Goal: Task Accomplishment & Management: Complete application form

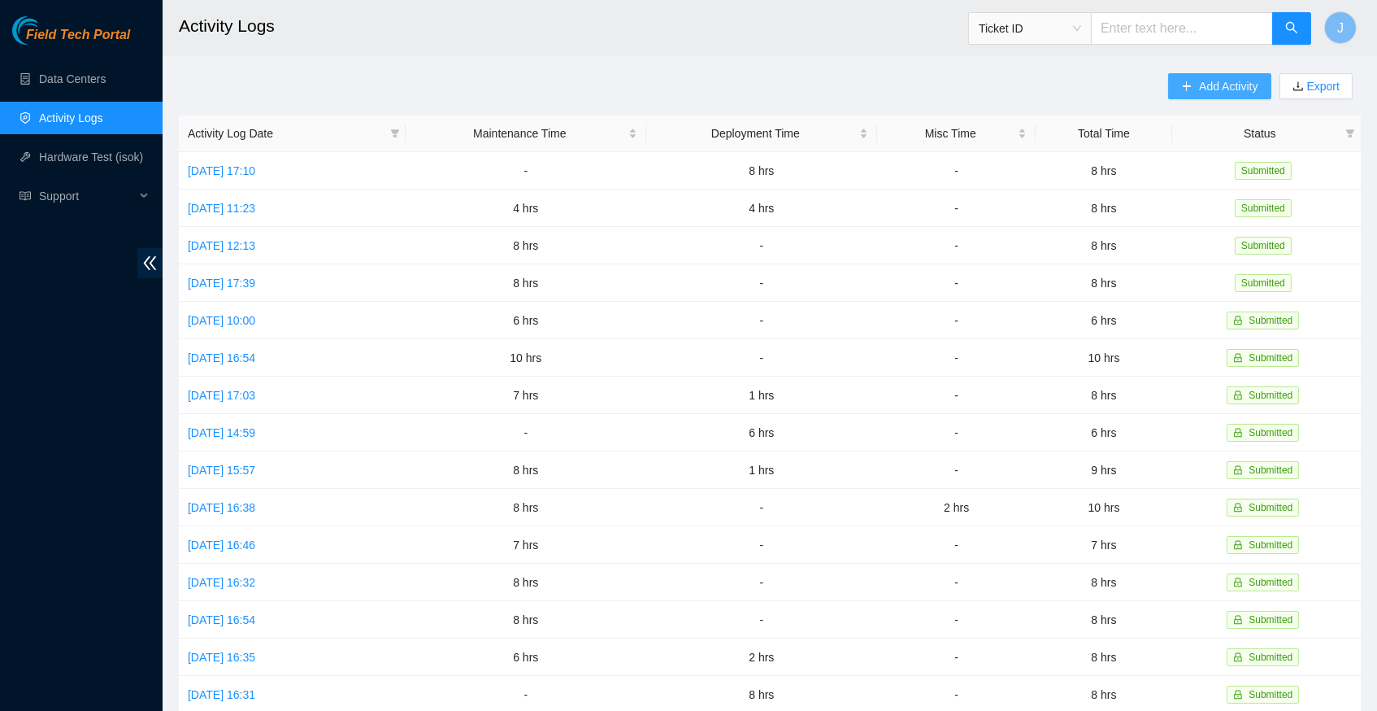
click at [1199, 89] on span "Add Activity" at bounding box center [1228, 86] width 59 height 18
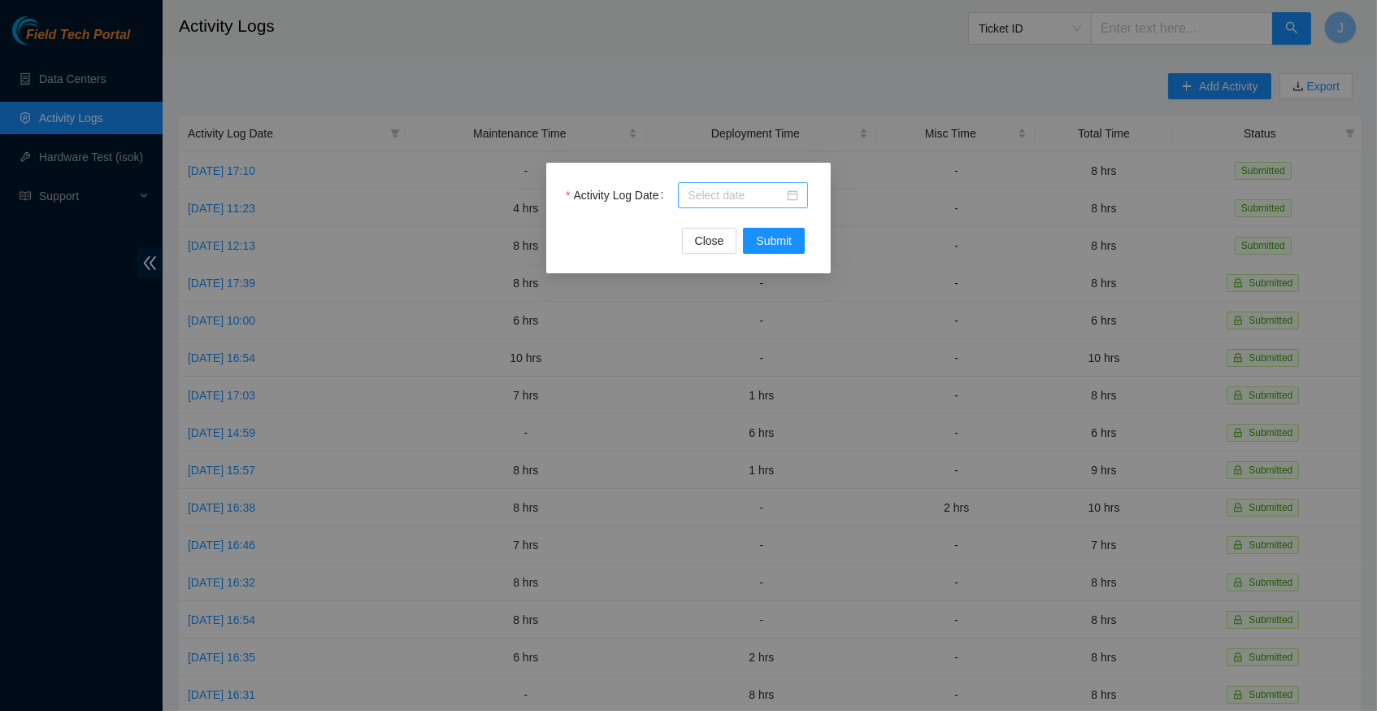
click at [795, 191] on div at bounding box center [743, 195] width 111 height 18
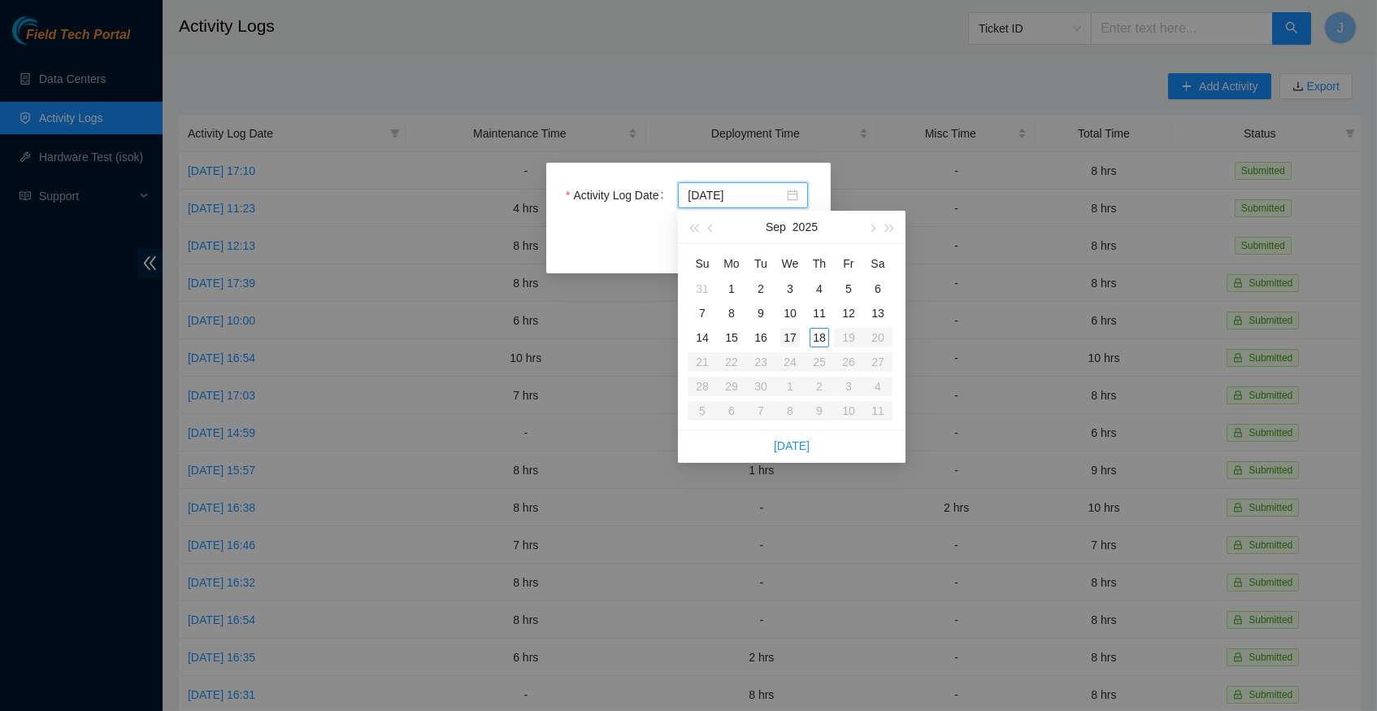
type input "[DATE]"
click at [794, 441] on link "[DATE]" at bounding box center [792, 445] width 36 height 13
type input "[DATE]"
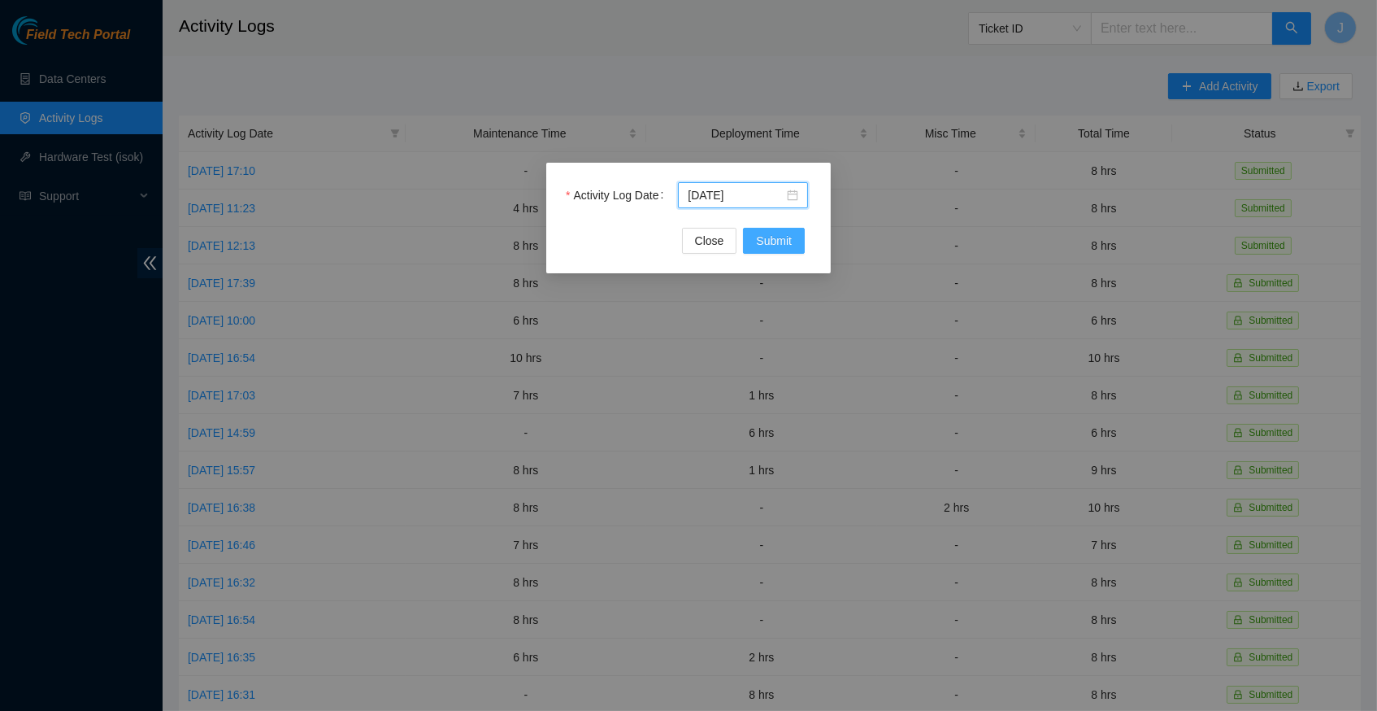
click at [766, 237] on span "Submit" at bounding box center [774, 241] width 36 height 18
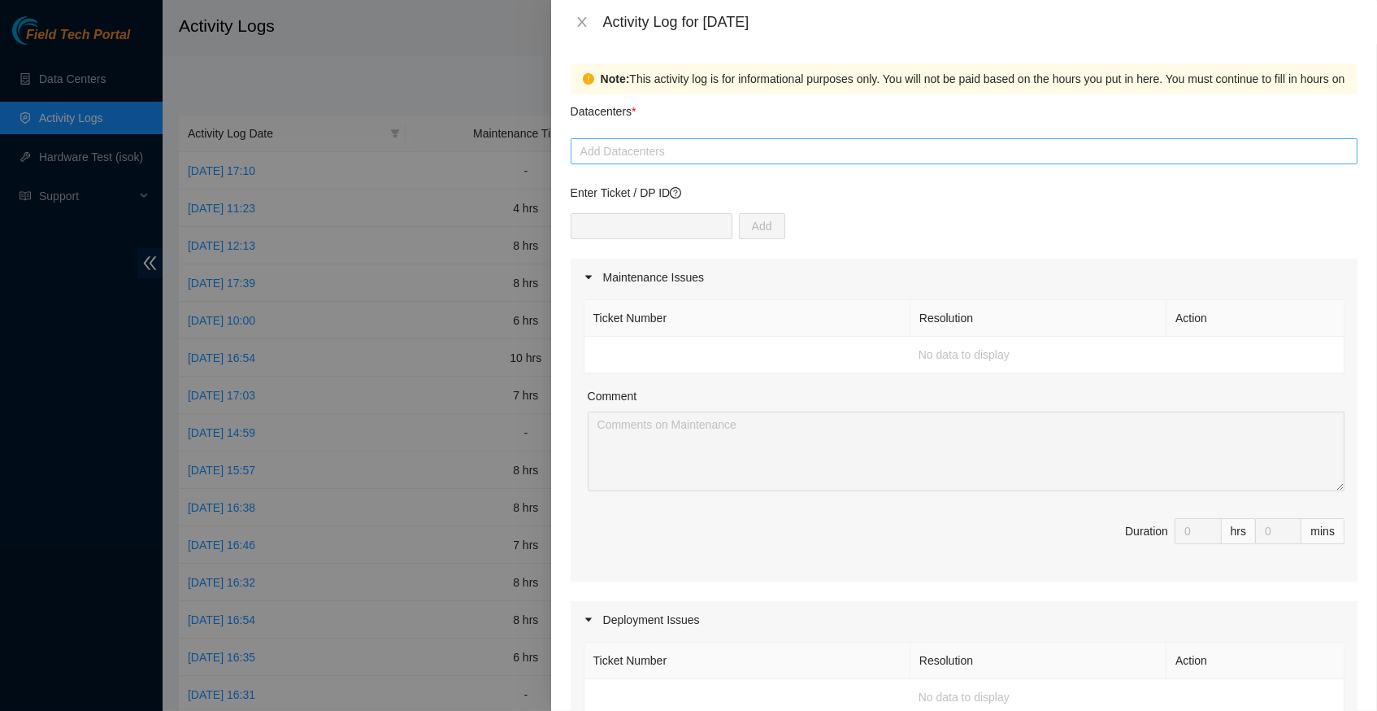
click at [681, 149] on div at bounding box center [964, 151] width 779 height 20
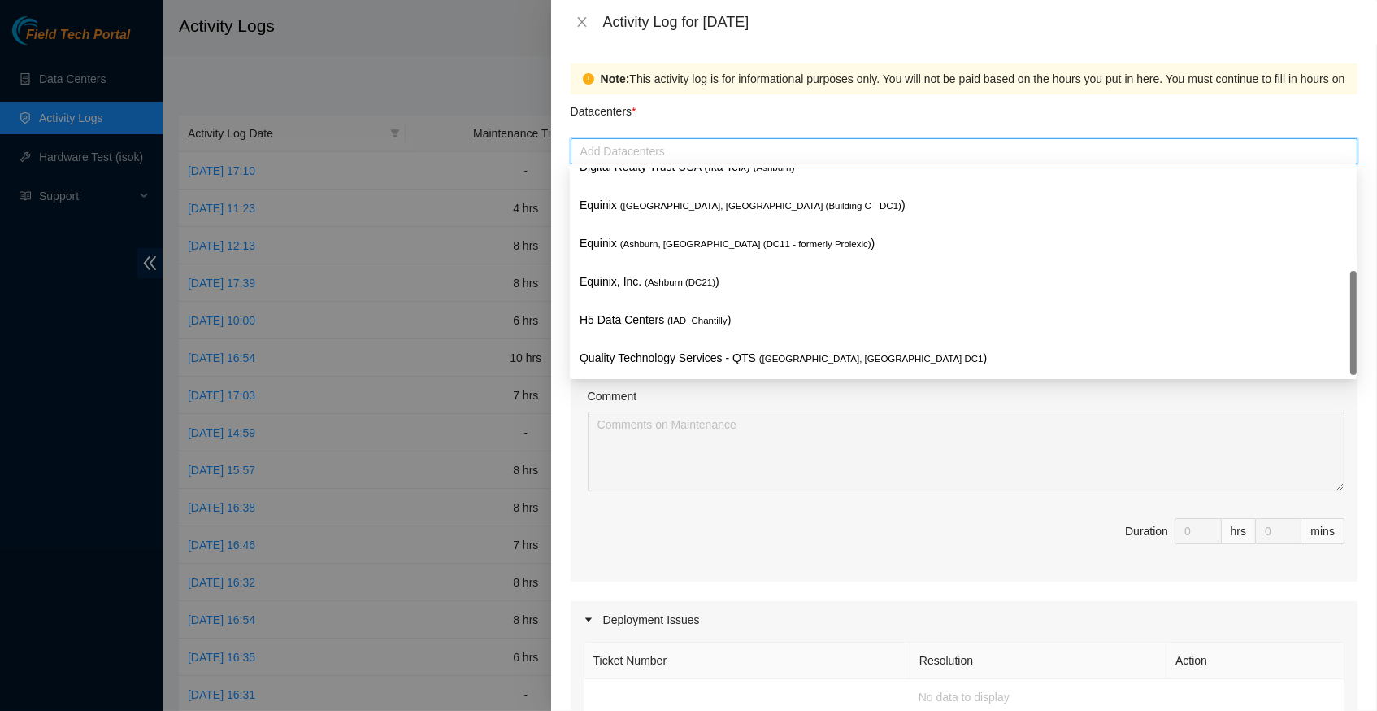
scroll to position [195, 0]
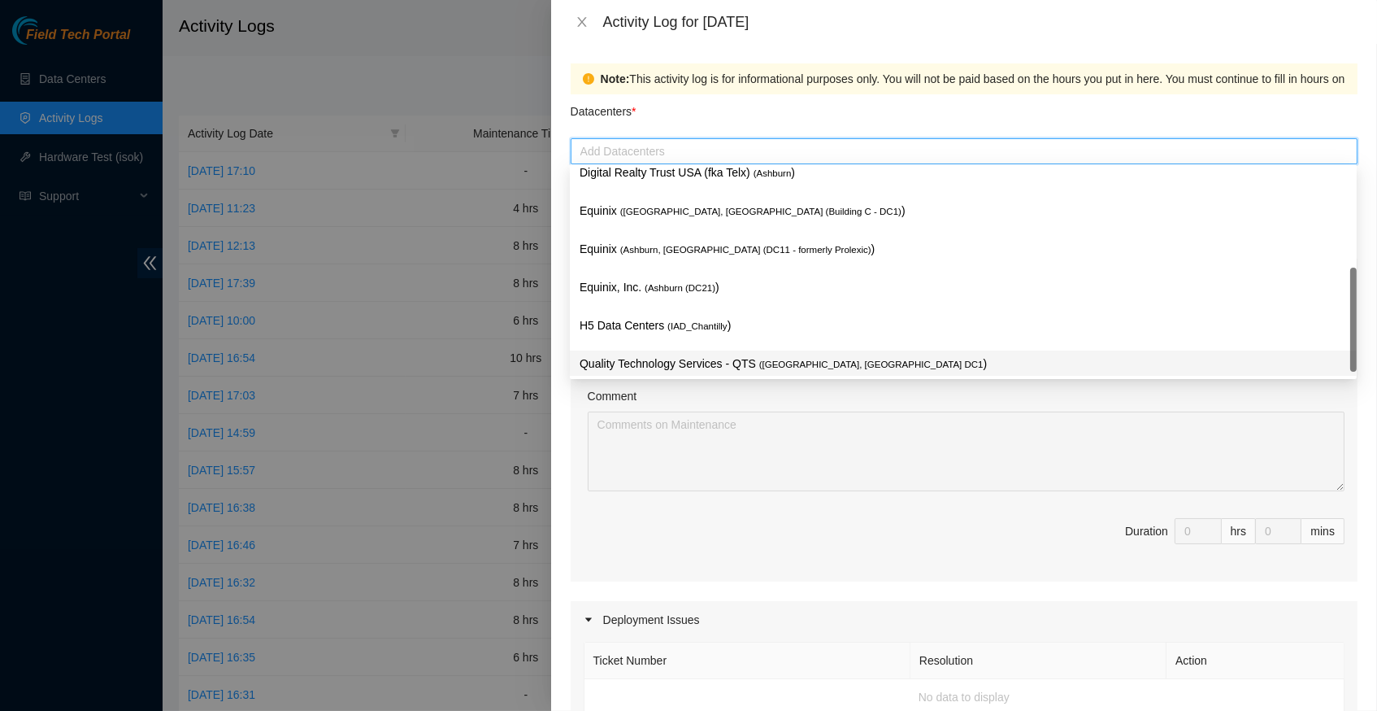
click at [686, 355] on p "Quality Technology Services - QTS ( [GEOGRAPHIC_DATA], [GEOGRAPHIC_DATA] DC1 )" at bounding box center [964, 363] width 768 height 19
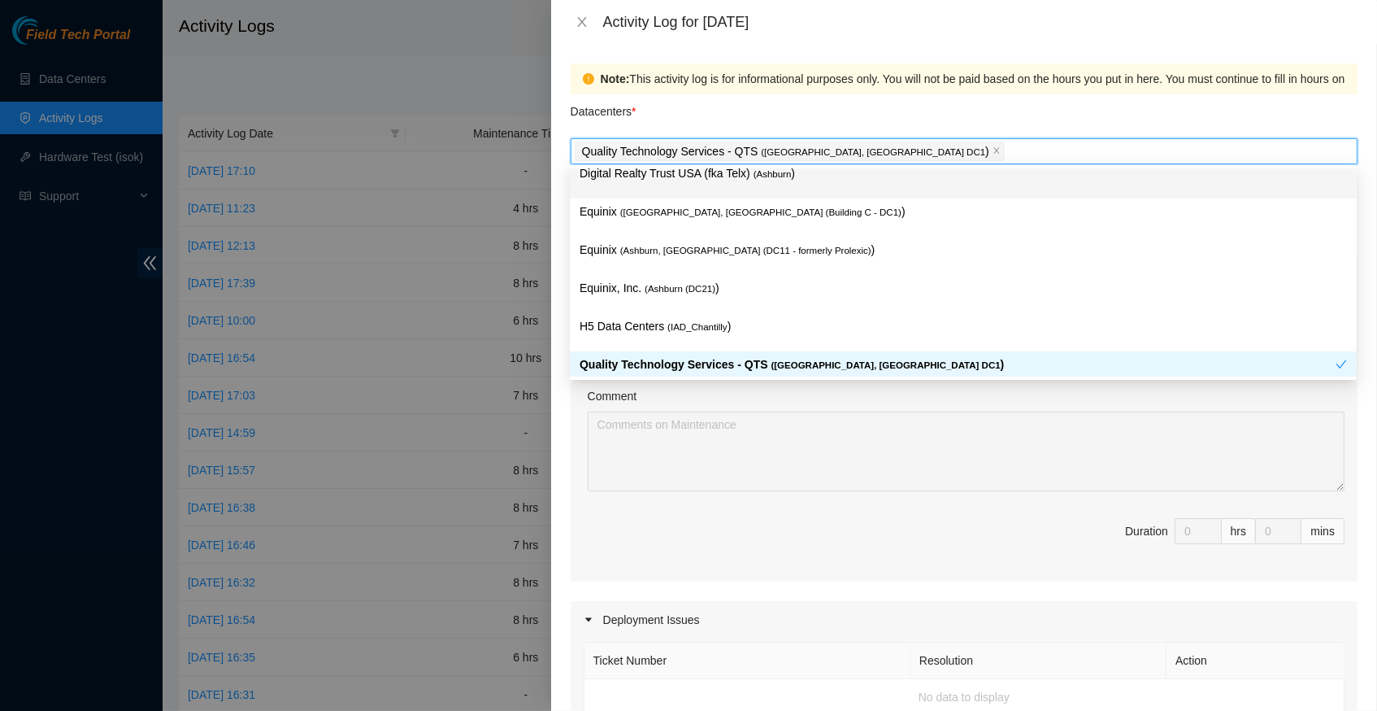
click at [803, 95] on div "Datacenters *" at bounding box center [964, 116] width 787 height 44
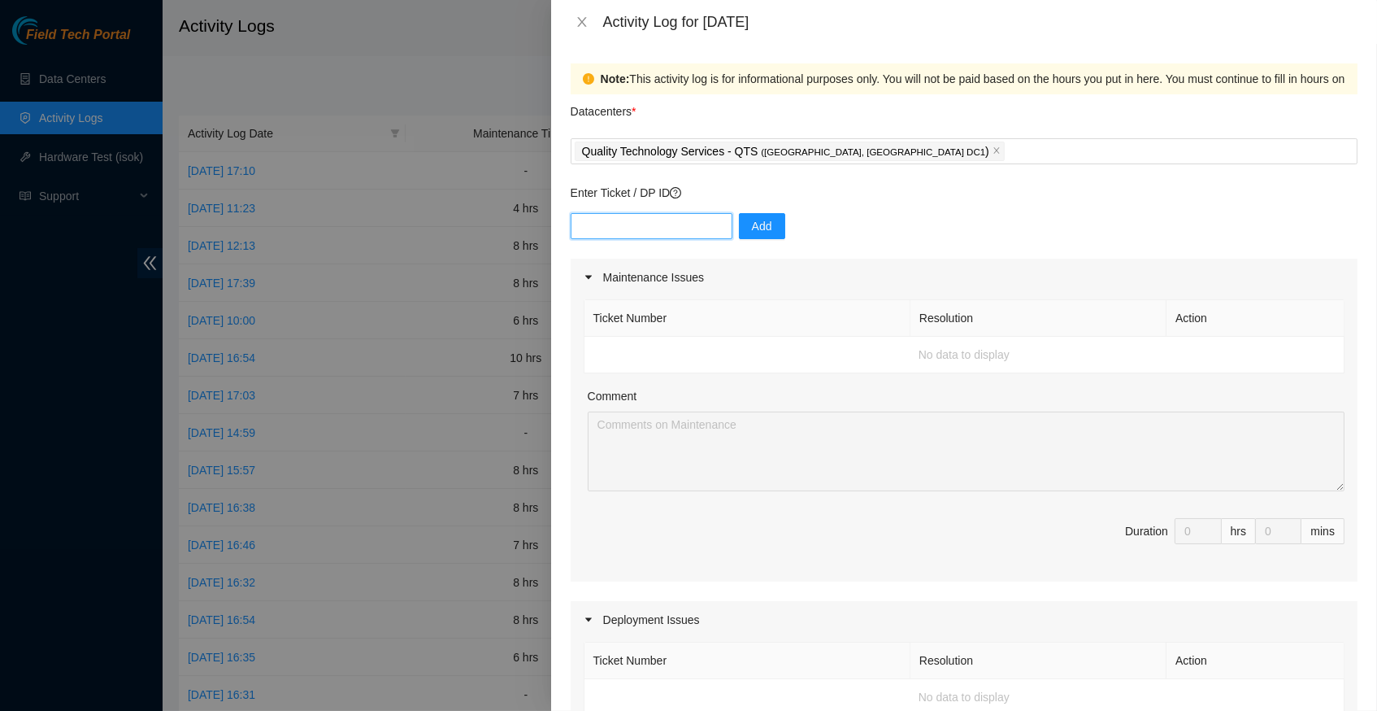
click at [640, 220] on input "text" at bounding box center [652, 226] width 162 height 26
type input "DP83138"
click at [763, 223] on span "Add" at bounding box center [762, 226] width 20 height 18
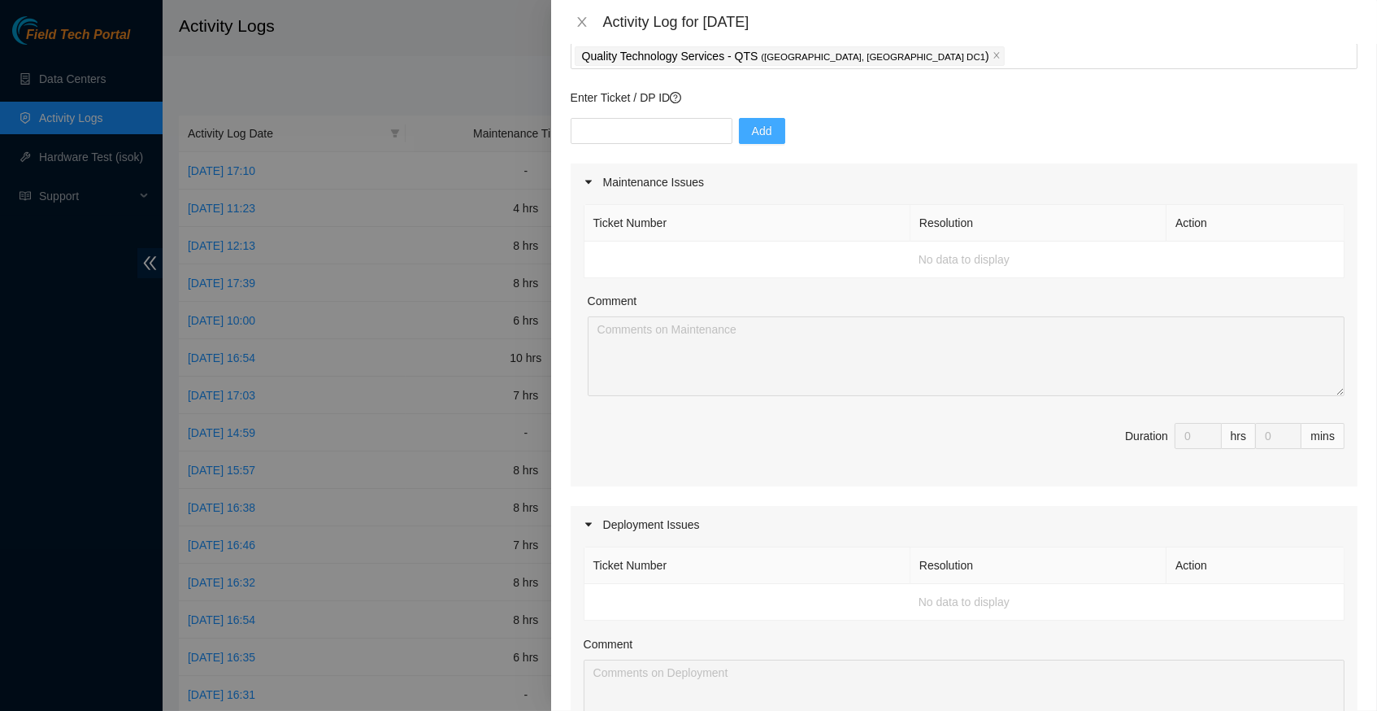
scroll to position [94, 0]
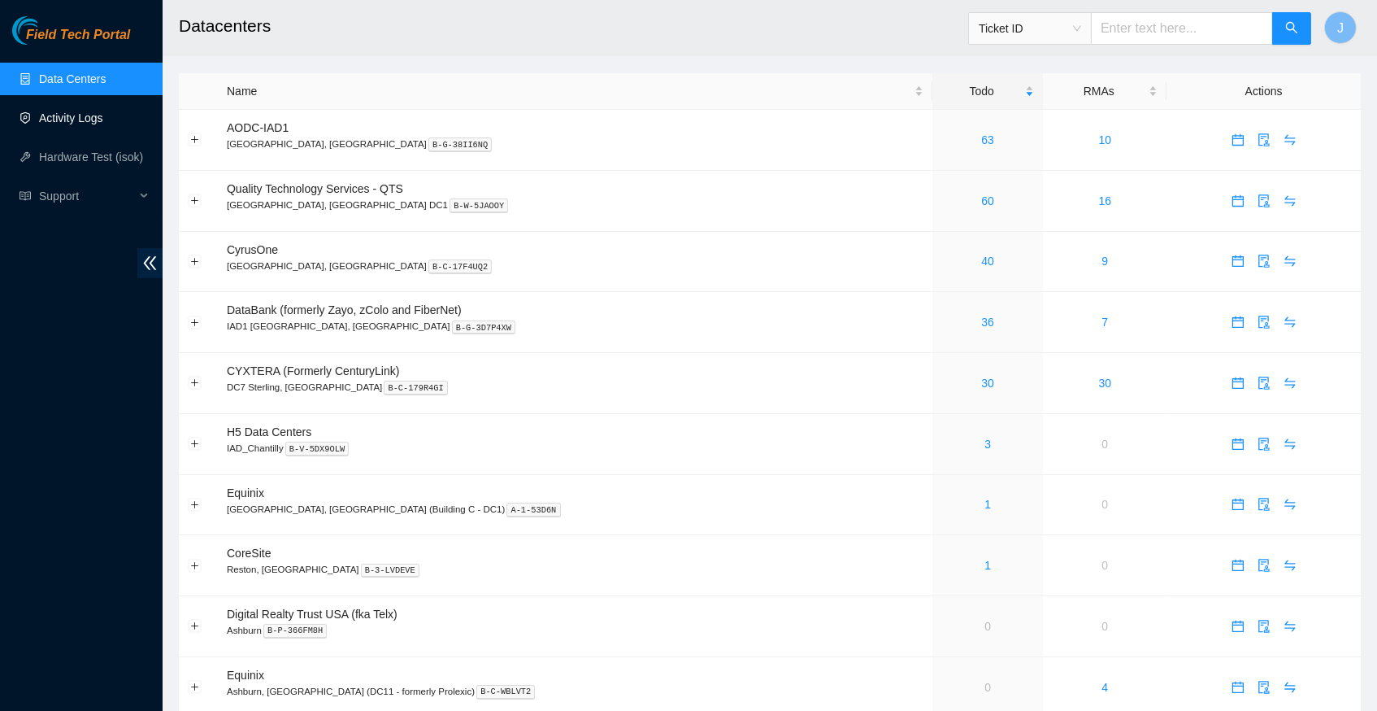
click at [77, 112] on link "Activity Logs" at bounding box center [71, 117] width 64 height 13
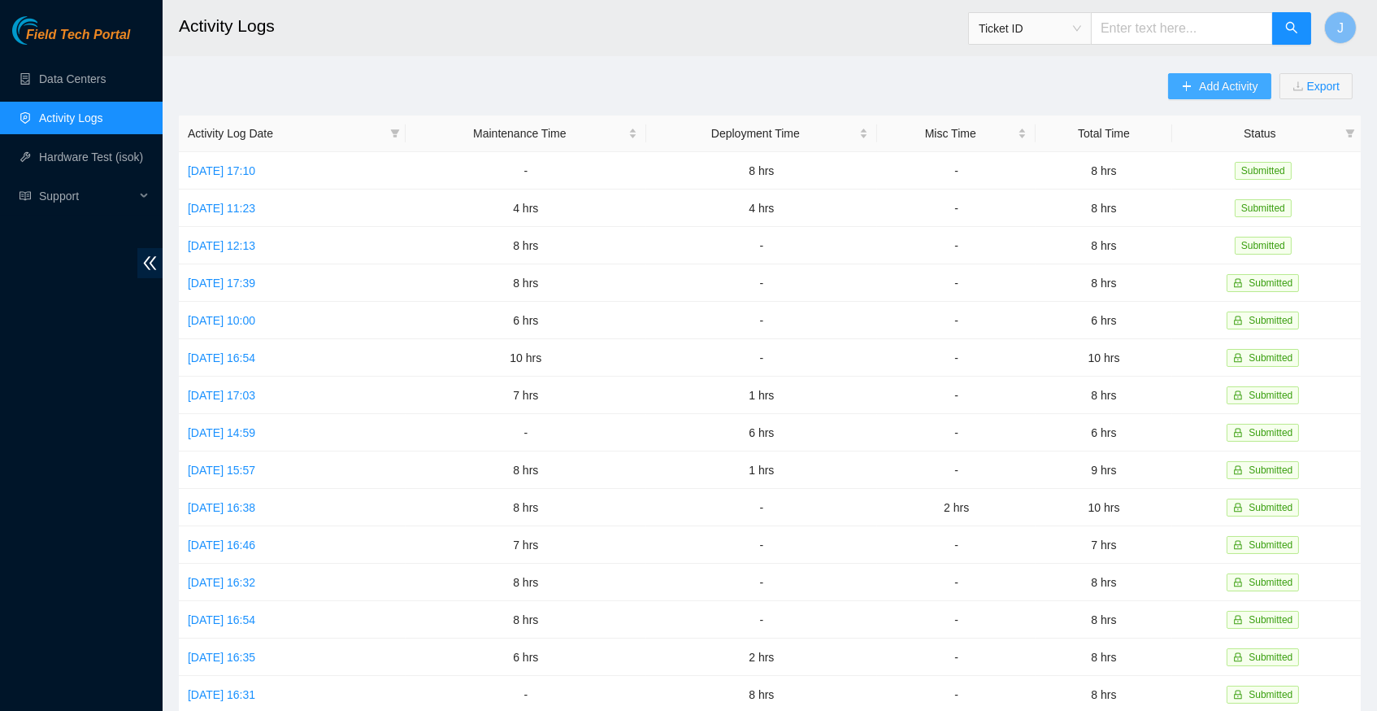
click at [1199, 94] on span "Add Activity" at bounding box center [1228, 86] width 59 height 18
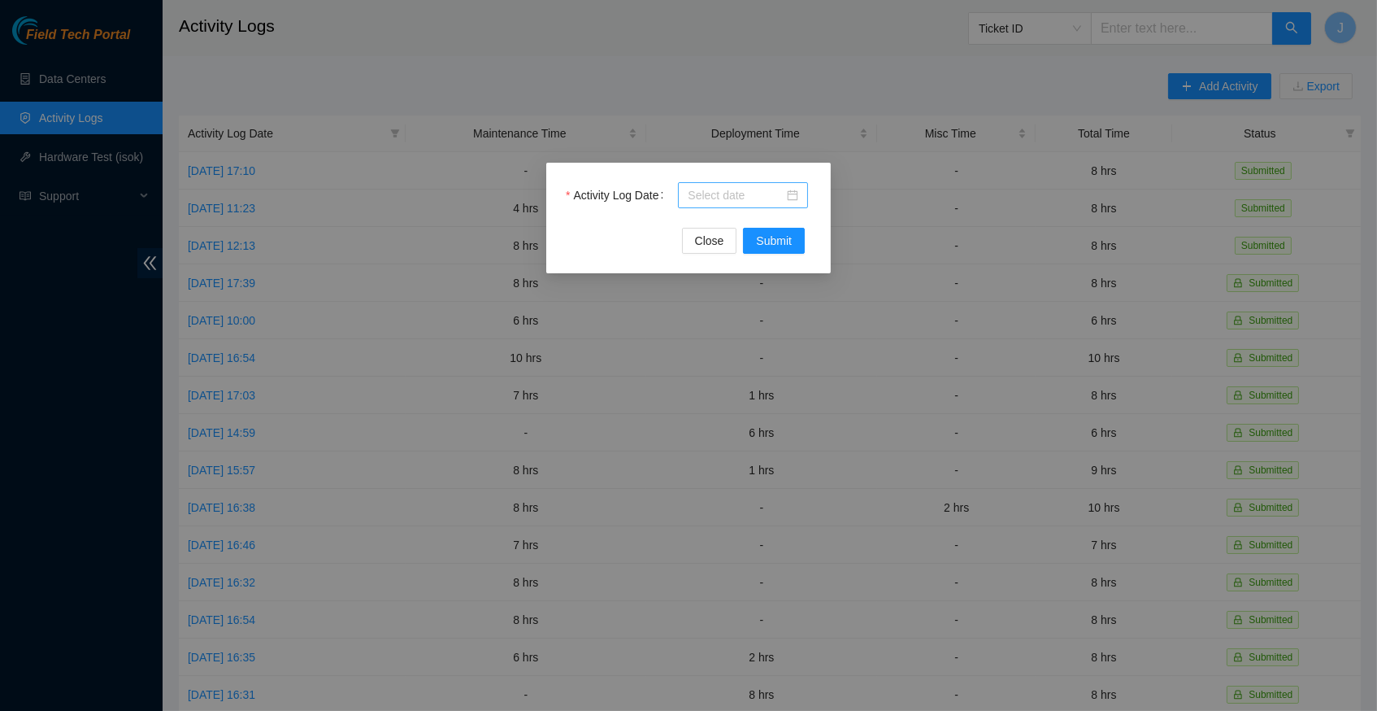
click at [793, 194] on div at bounding box center [743, 195] width 111 height 18
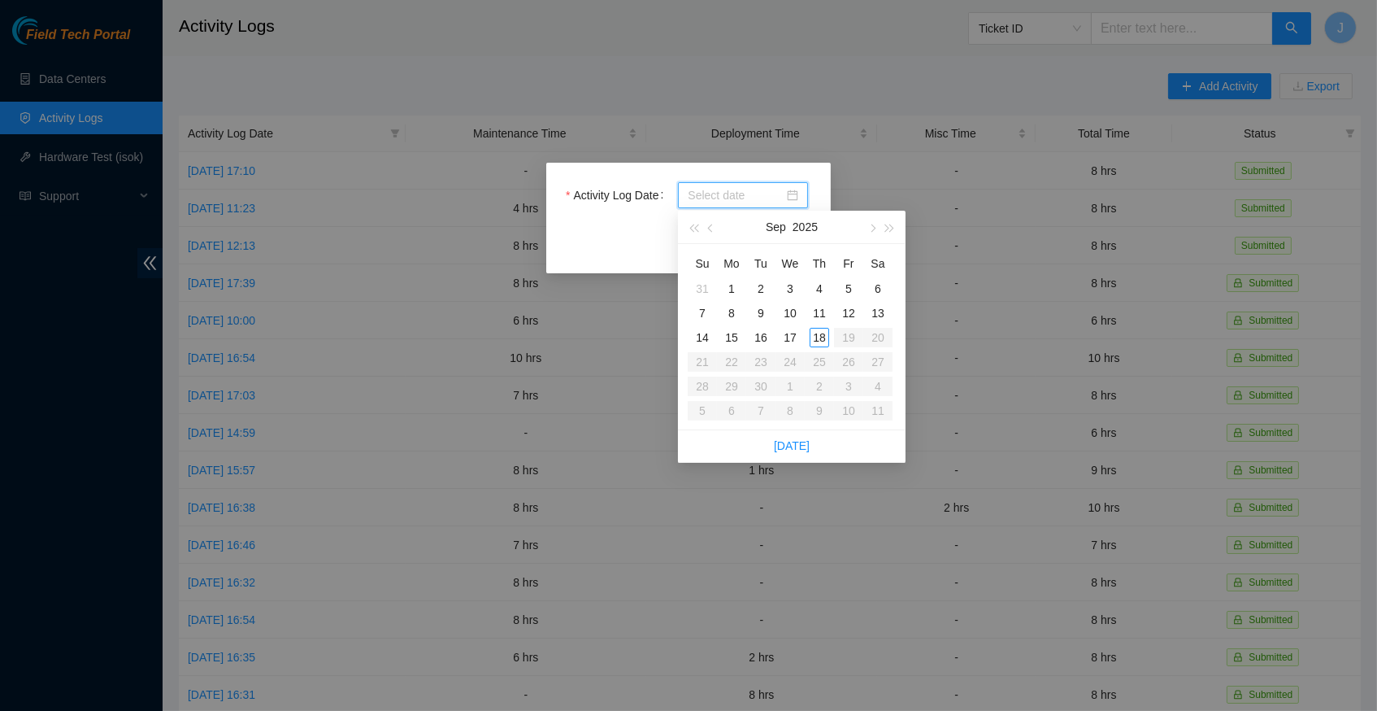
type input "[DATE]"
click at [794, 441] on link "[DATE]" at bounding box center [792, 445] width 36 height 13
type input "[DATE]"
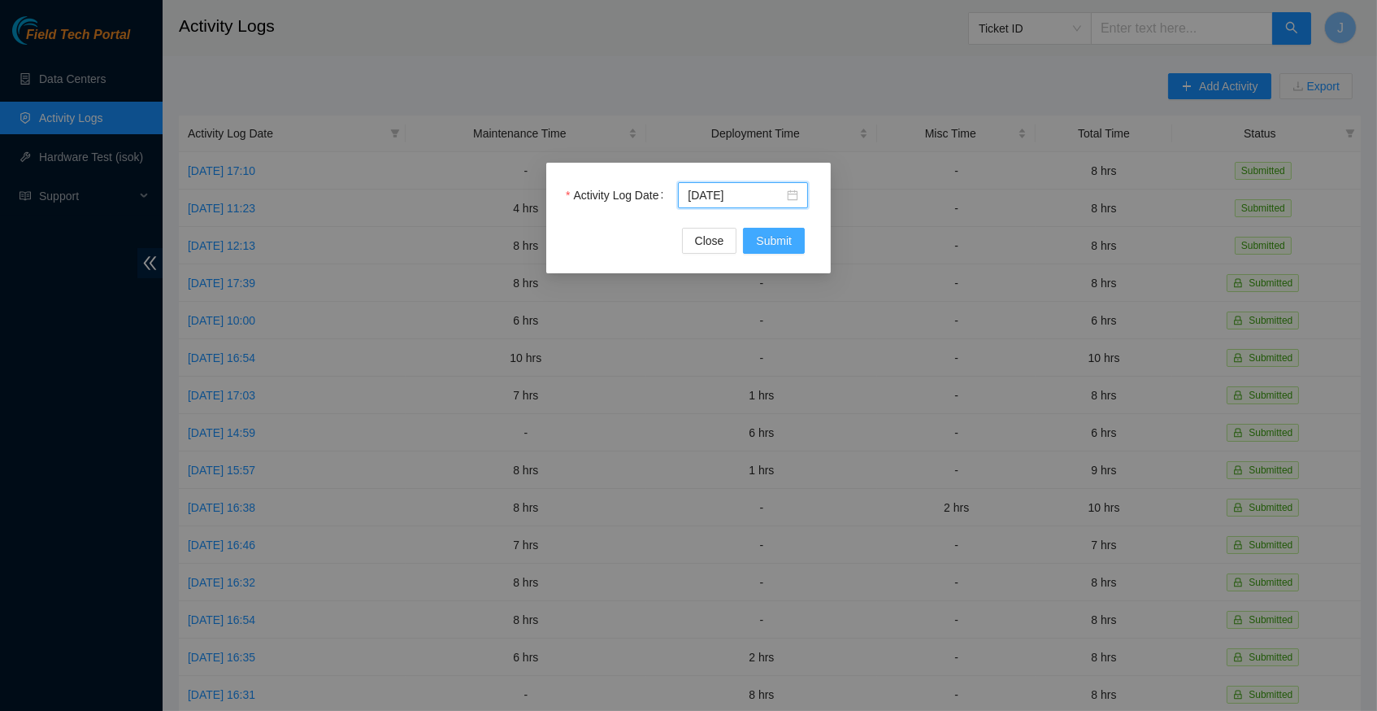
click at [778, 239] on span "Submit" at bounding box center [774, 241] width 36 height 18
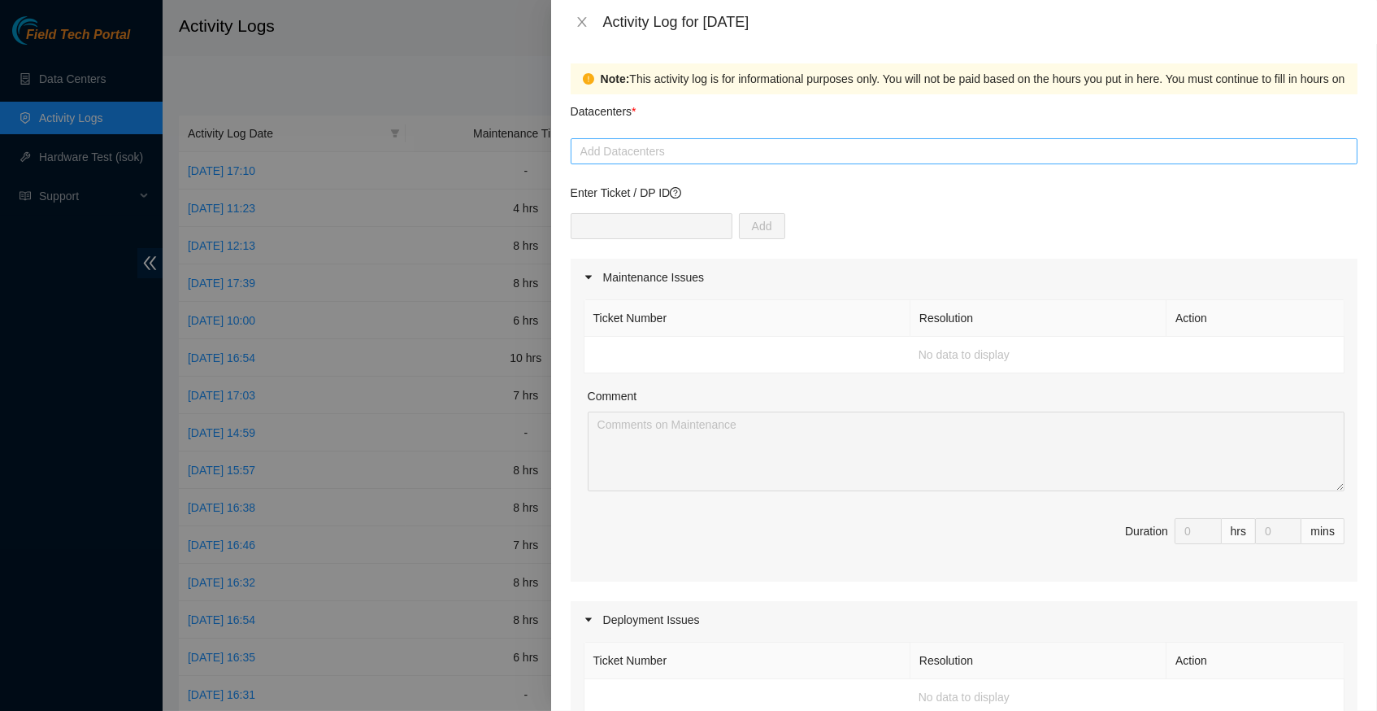
click at [690, 153] on div at bounding box center [964, 151] width 779 height 20
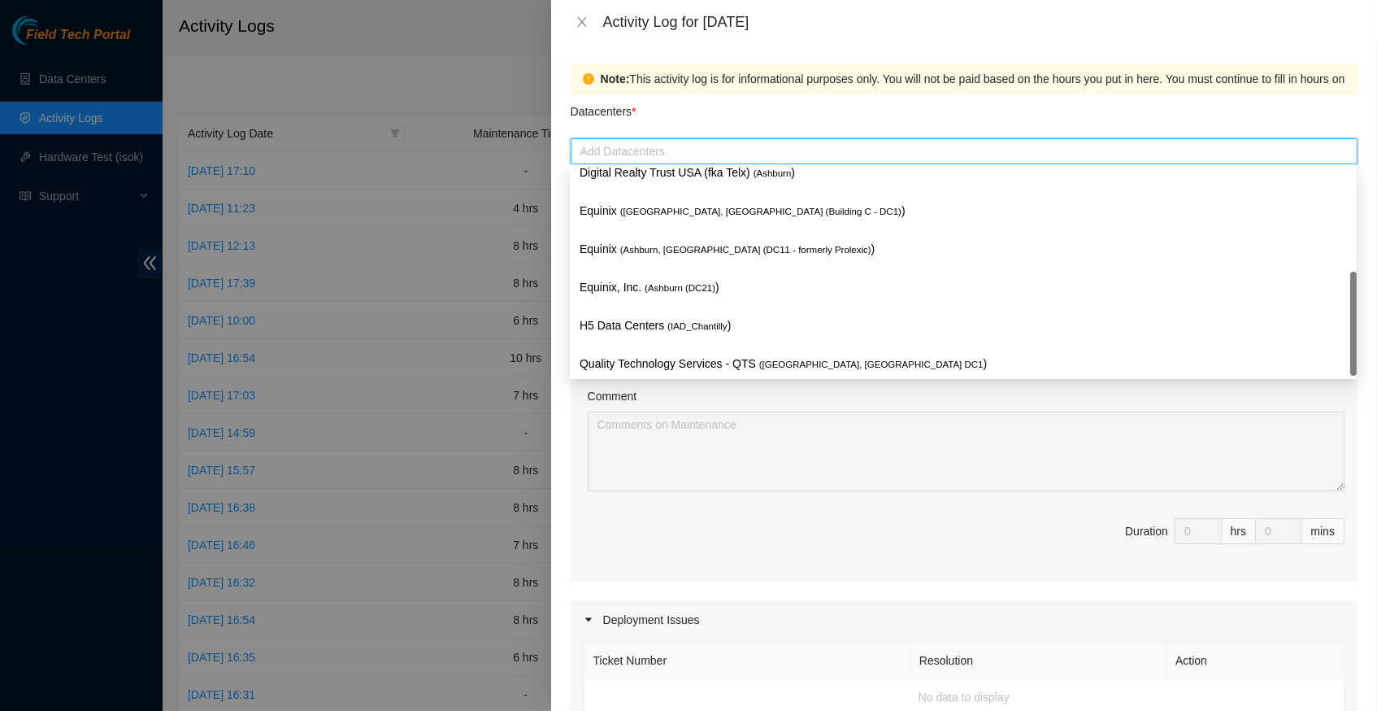
scroll to position [195, 0]
click at [725, 360] on p "Quality Technology Services - QTS ( [GEOGRAPHIC_DATA], [GEOGRAPHIC_DATA] DC1 )" at bounding box center [964, 363] width 768 height 19
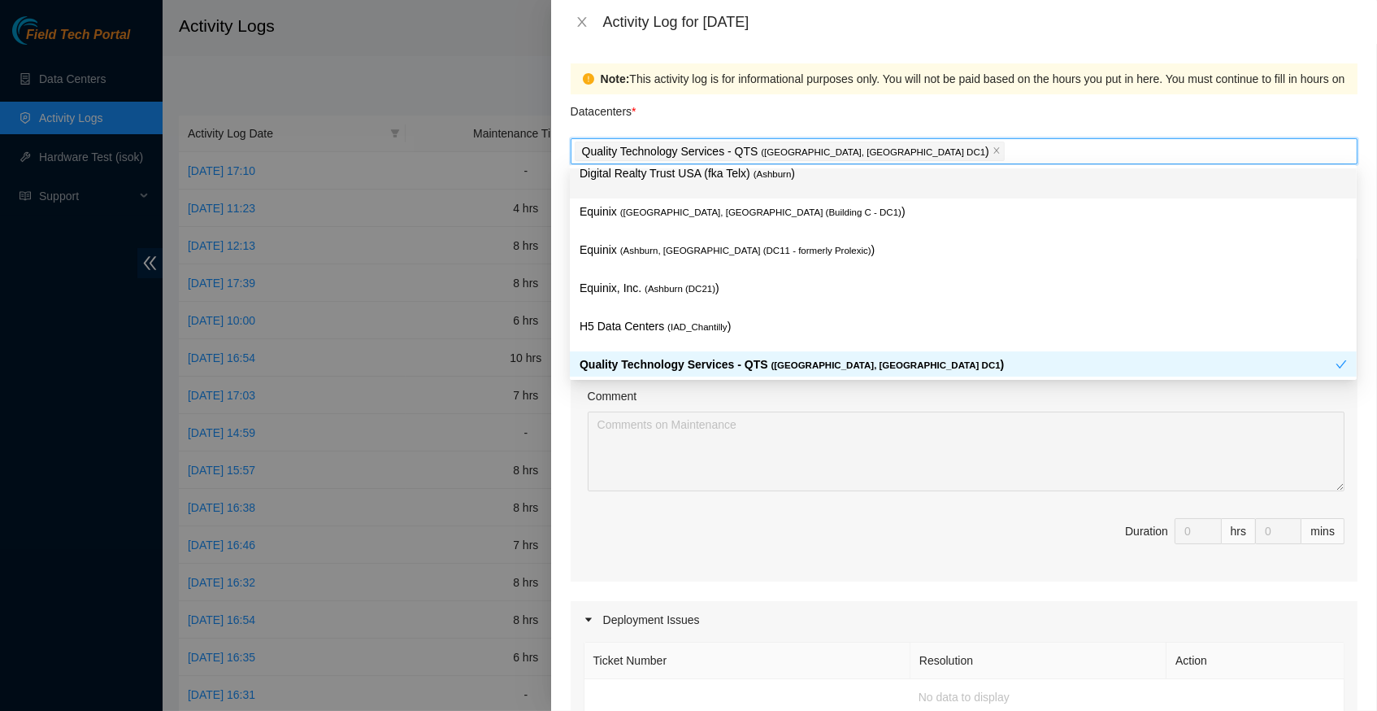
click at [815, 102] on div "Datacenters *" at bounding box center [964, 116] width 787 height 44
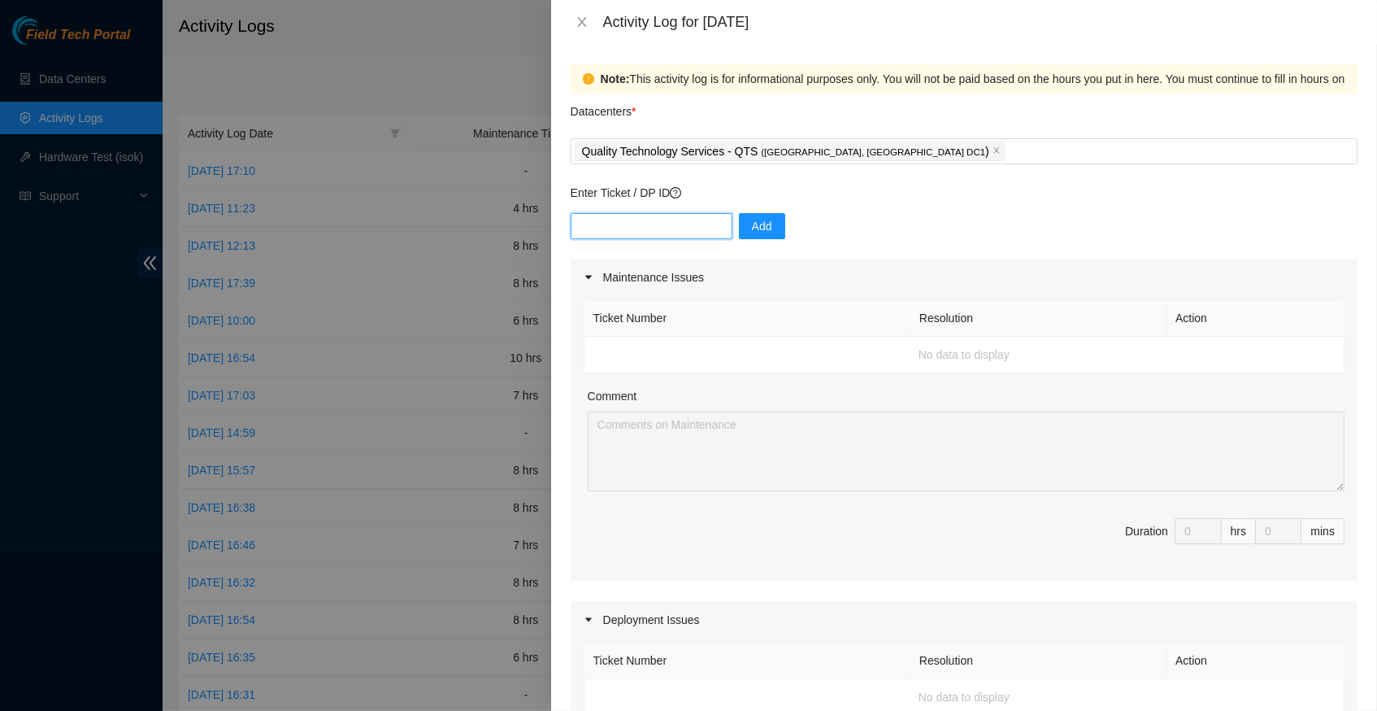
click at [659, 224] on input "text" at bounding box center [652, 226] width 162 height 26
type input "DP83138"
click at [776, 230] on button "Add" at bounding box center [762, 226] width 46 height 26
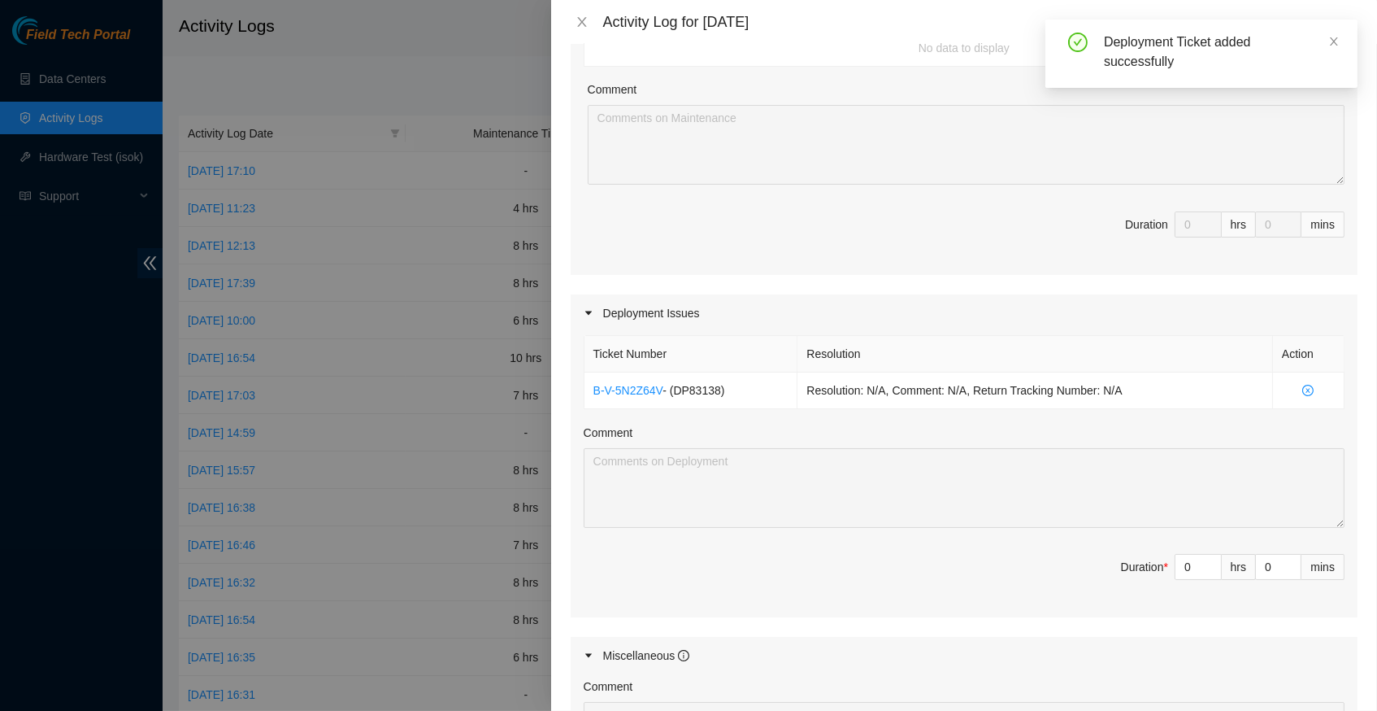
scroll to position [315, 0]
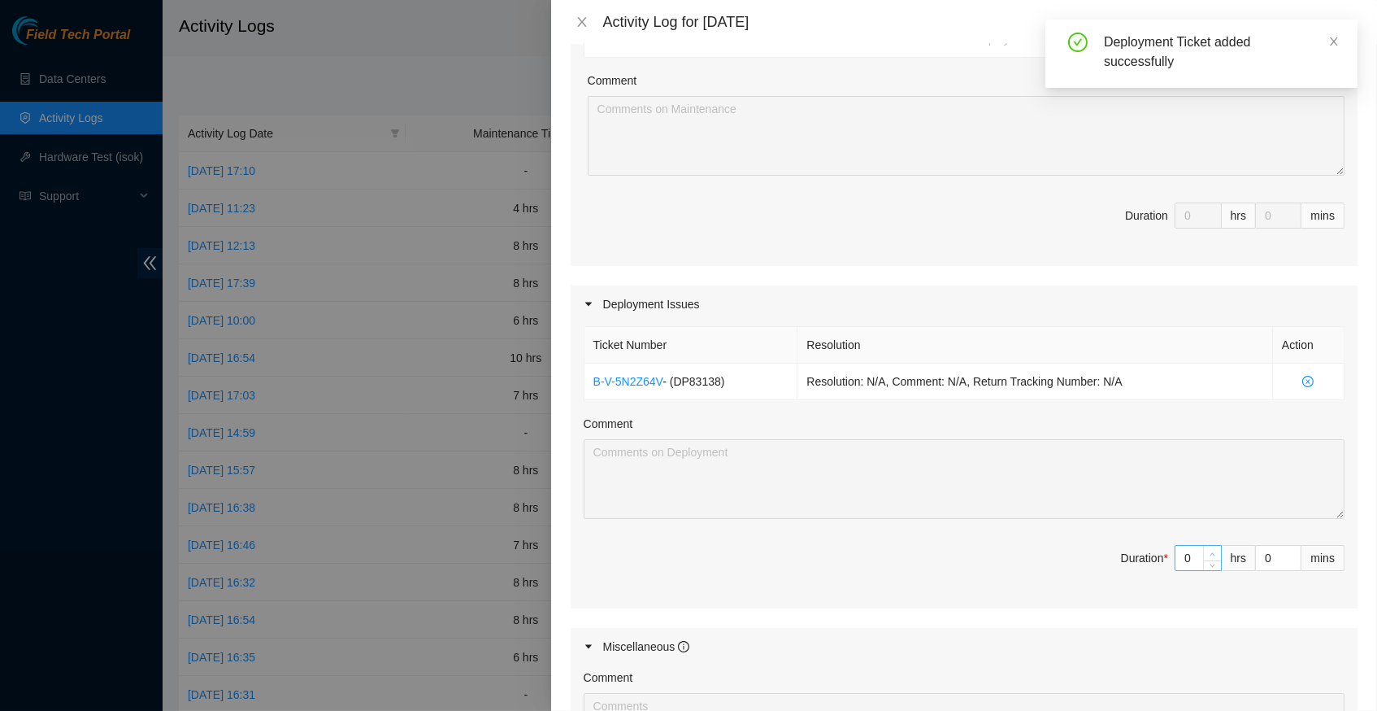
type input "1"
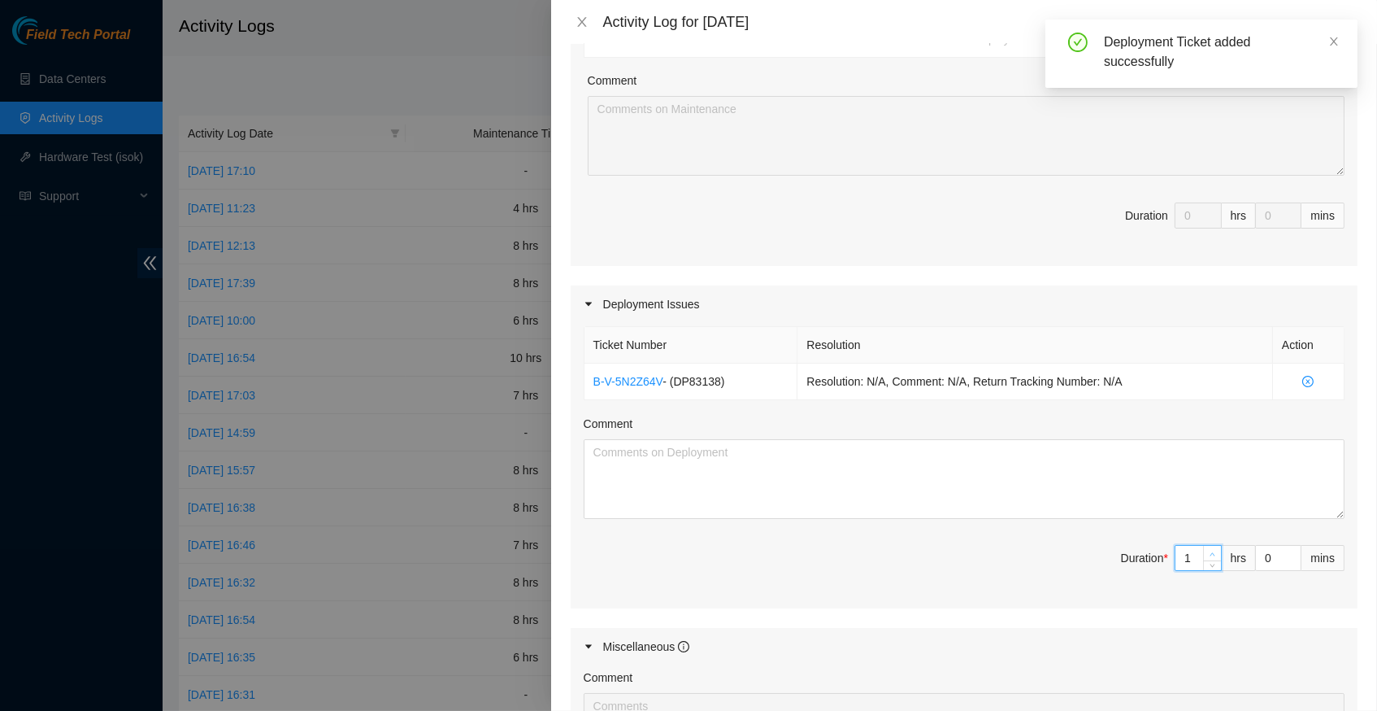
click at [1210, 546] on span "Increase Value" at bounding box center [1212, 553] width 18 height 15
type input "2"
click at [1210, 546] on span "Increase Value" at bounding box center [1212, 553] width 18 height 15
type input "3"
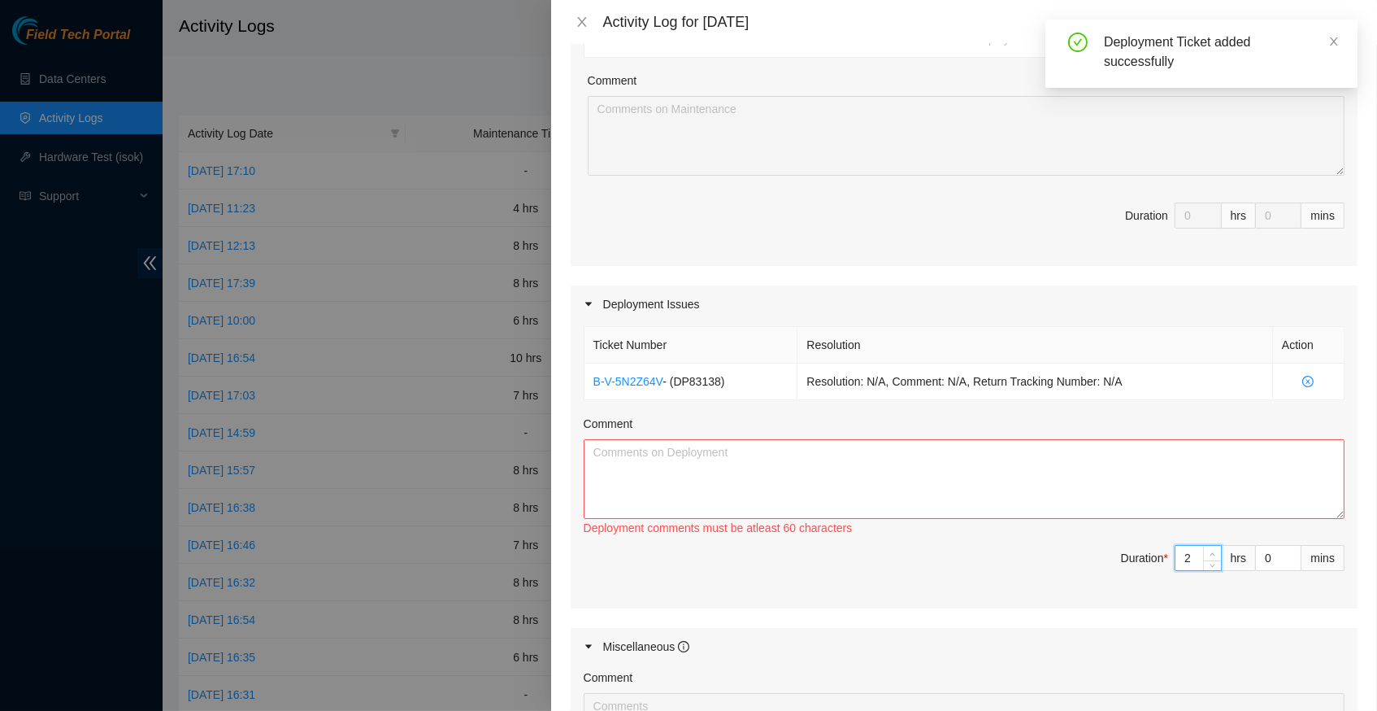
type input "3"
click at [1210, 546] on span "Increase Value" at bounding box center [1212, 553] width 18 height 15
type input "4"
click at [1210, 546] on span "Increase Value" at bounding box center [1212, 553] width 18 height 15
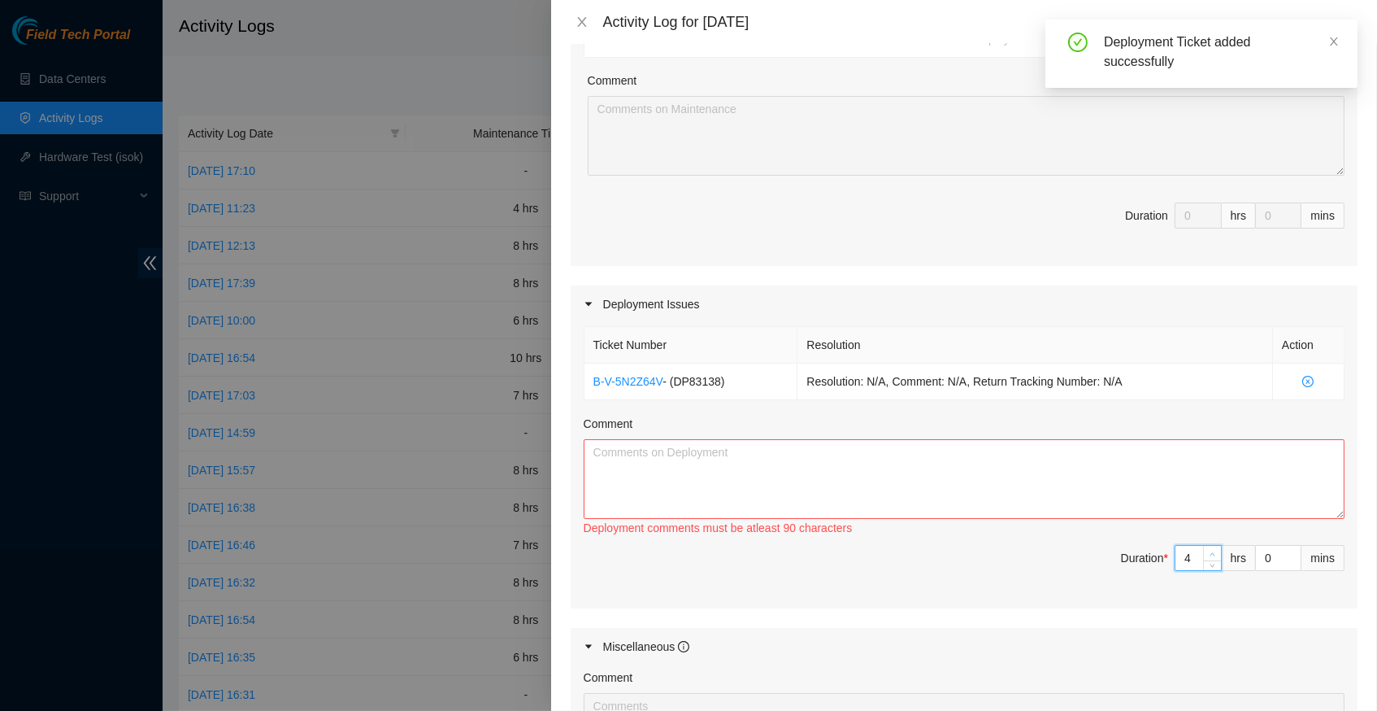
type input "5"
click at [1210, 546] on span "Increase Value" at bounding box center [1212, 553] width 18 height 15
type input "6"
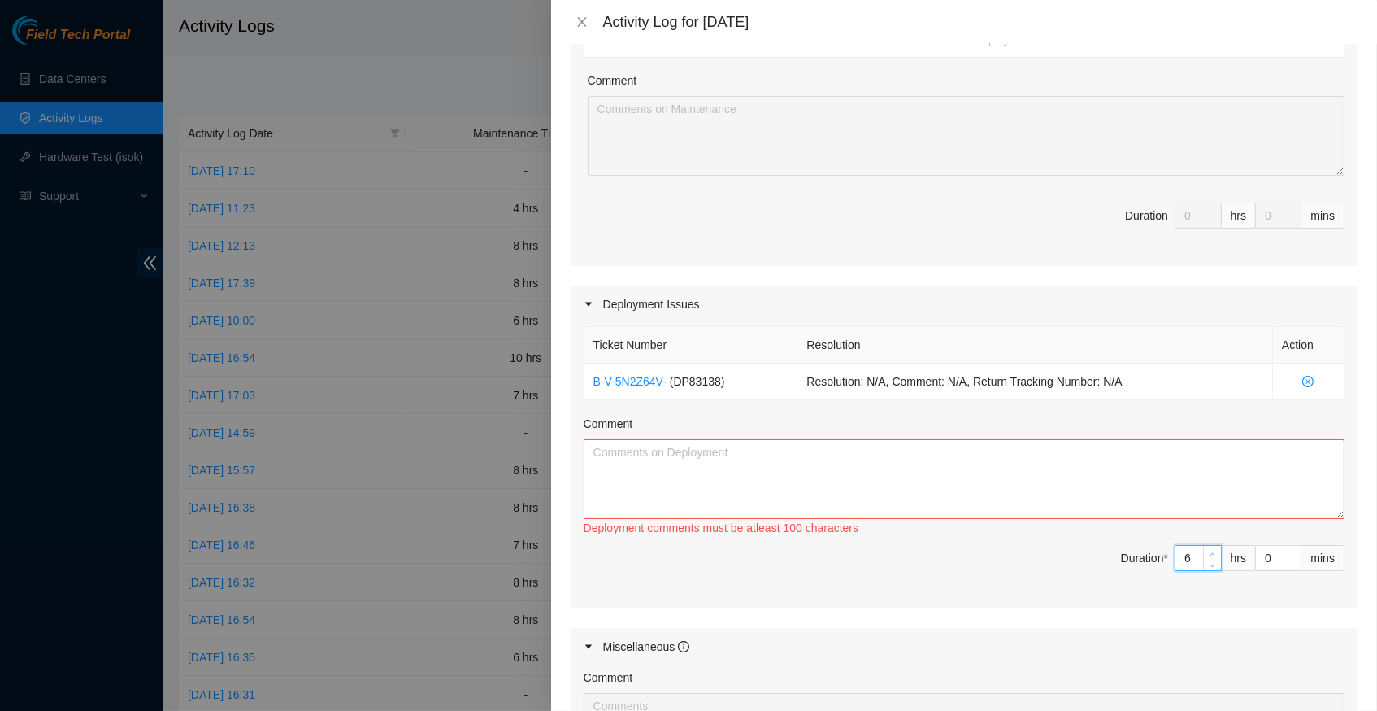
click at [1210, 546] on span "Increase Value" at bounding box center [1212, 553] width 18 height 15
type input "7"
click at [1210, 546] on span "Increase Value" at bounding box center [1212, 553] width 18 height 15
type input "8"
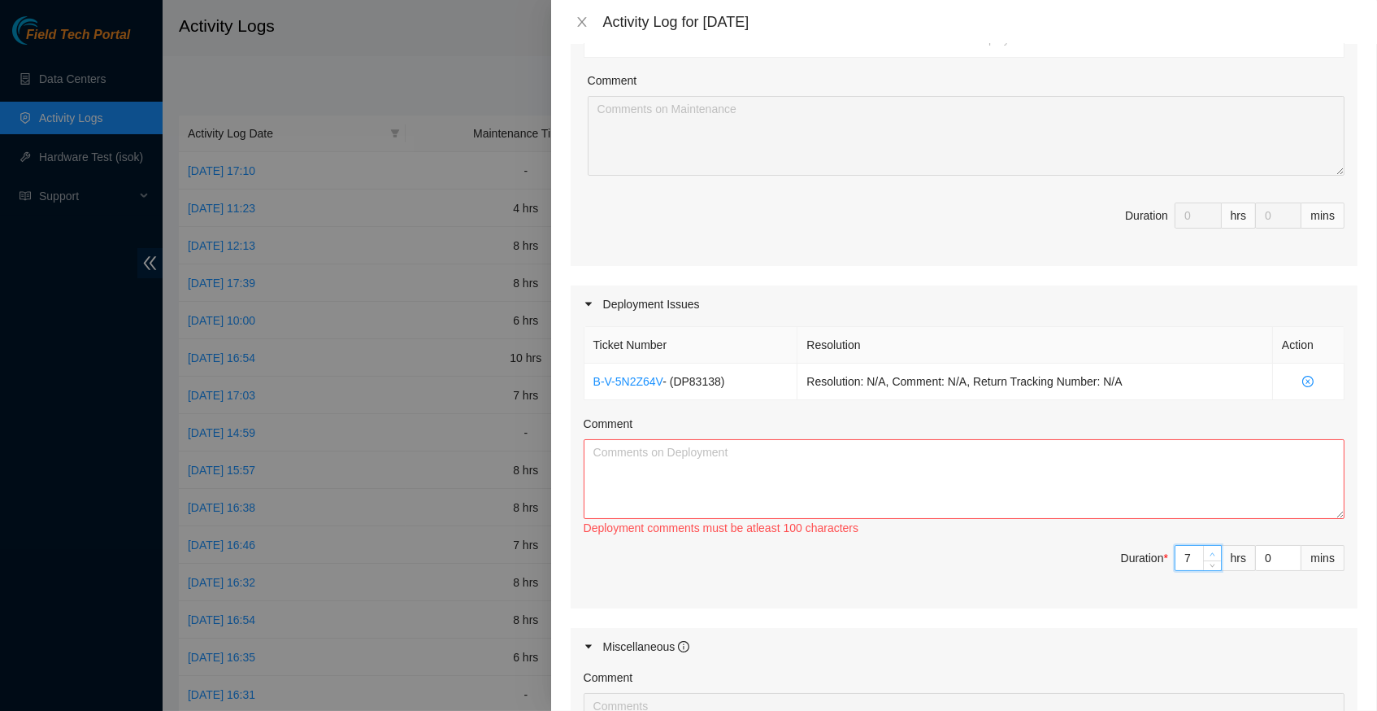
type input "8"
click at [1210, 546] on span "Increase Value" at bounding box center [1212, 553] width 18 height 15
click at [838, 454] on textarea "Comment" at bounding box center [964, 479] width 761 height 80
paste textarea "Hey [PERSON_NAME], EOD Report, relaxed all cables patched all the [MEDICAL_DATA…"
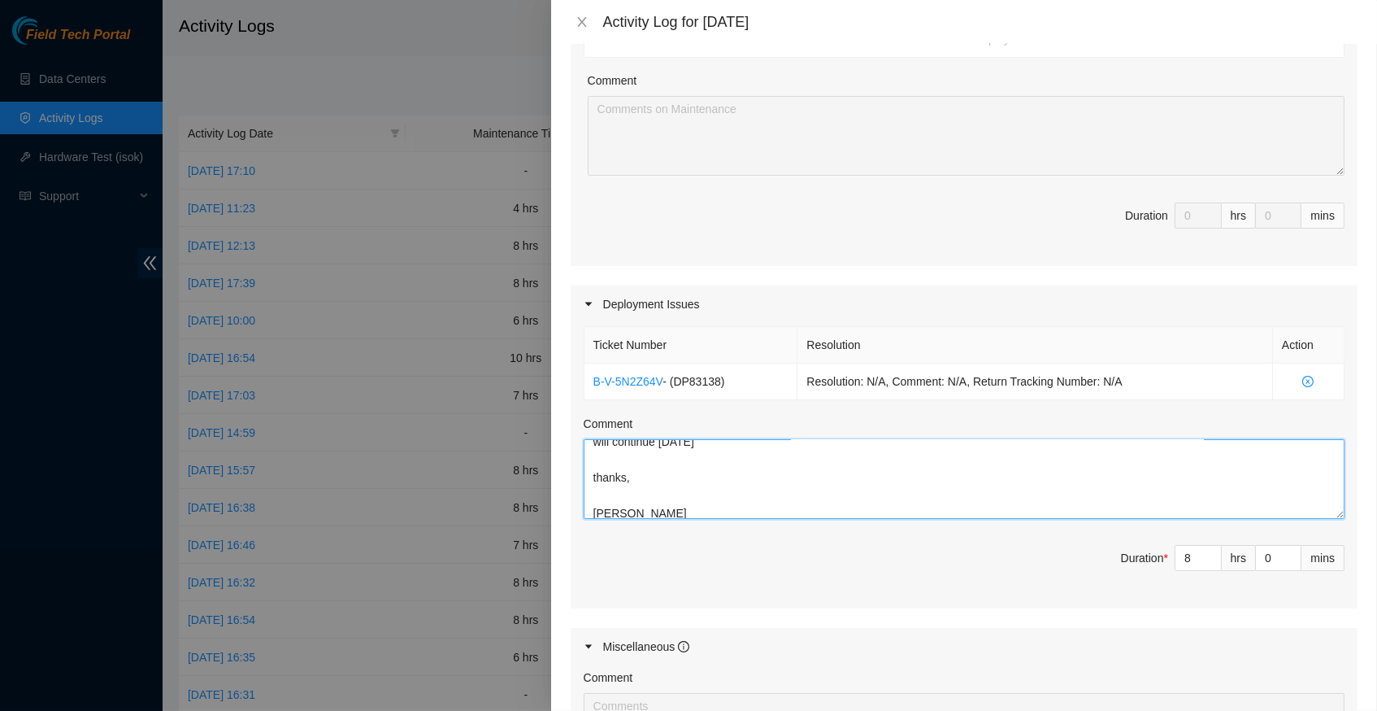
scroll to position [0, 0]
click at [1372, 710] on html "Field Tech Portal Data Centers Activity Logs Hardware Test (isok) Support Activ…" at bounding box center [688, 355] width 1377 height 711
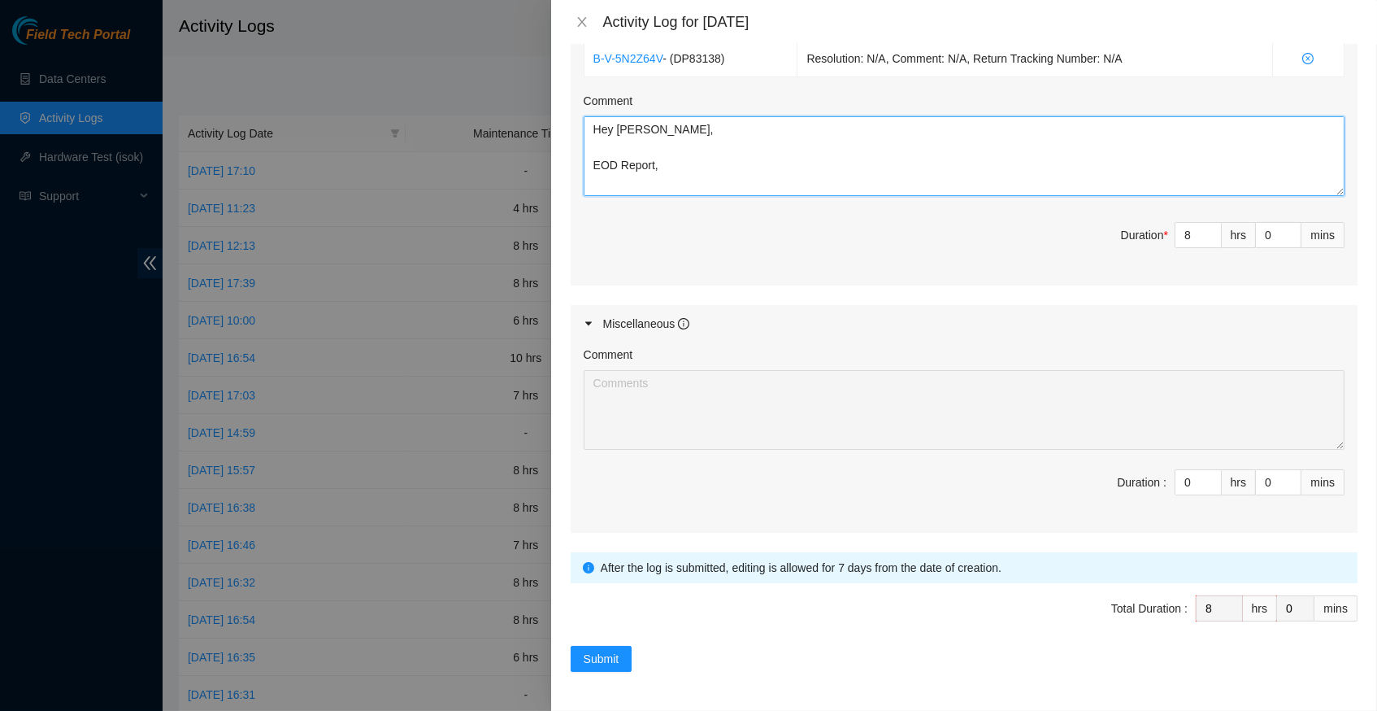
scroll to position [847, 0]
type textarea "Hey [PERSON_NAME], EOD Report, relaxed all cables patched all the [MEDICAL_DATA…"
click at [599, 659] on span "Submit" at bounding box center [602, 659] width 36 height 18
